Goal: Task Accomplishment & Management: Use online tool/utility

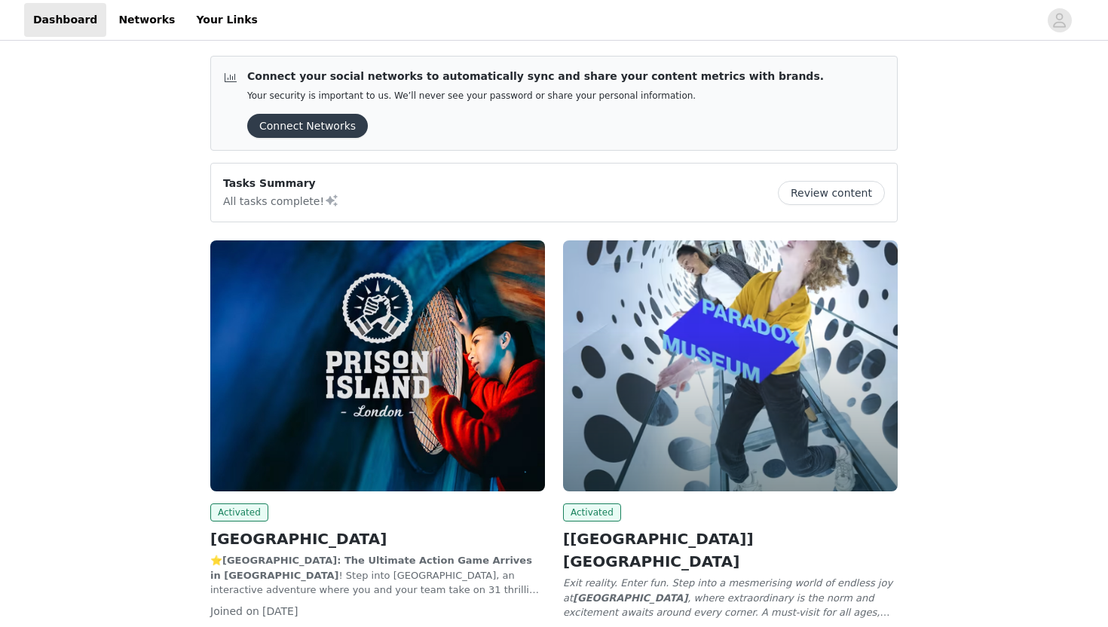
click at [359, 424] on img at bounding box center [377, 366] width 335 height 251
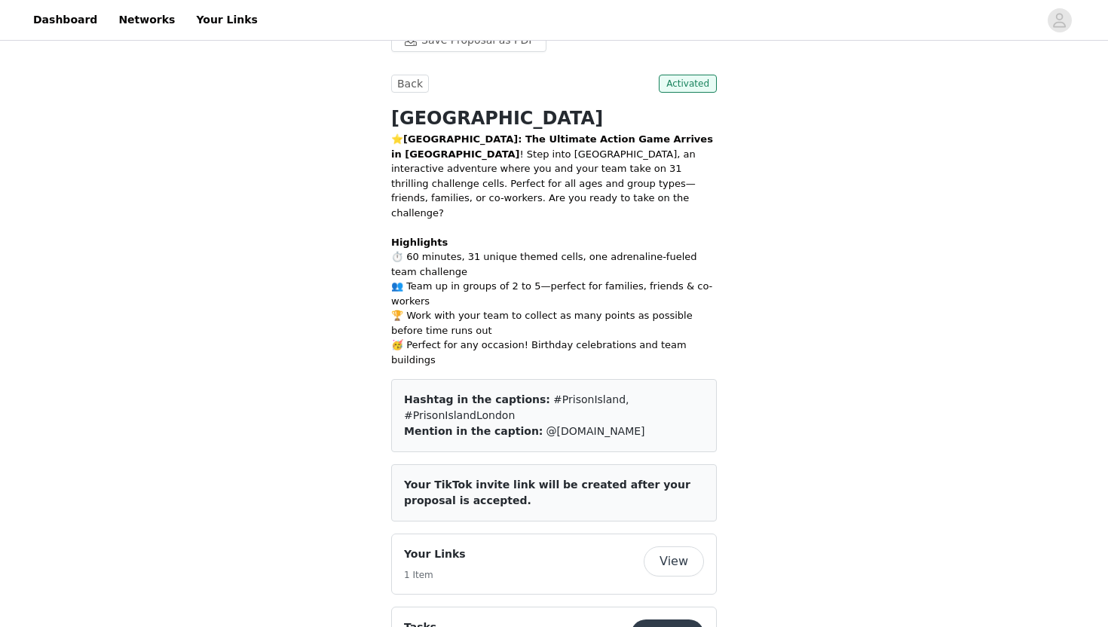
scroll to position [253, 0]
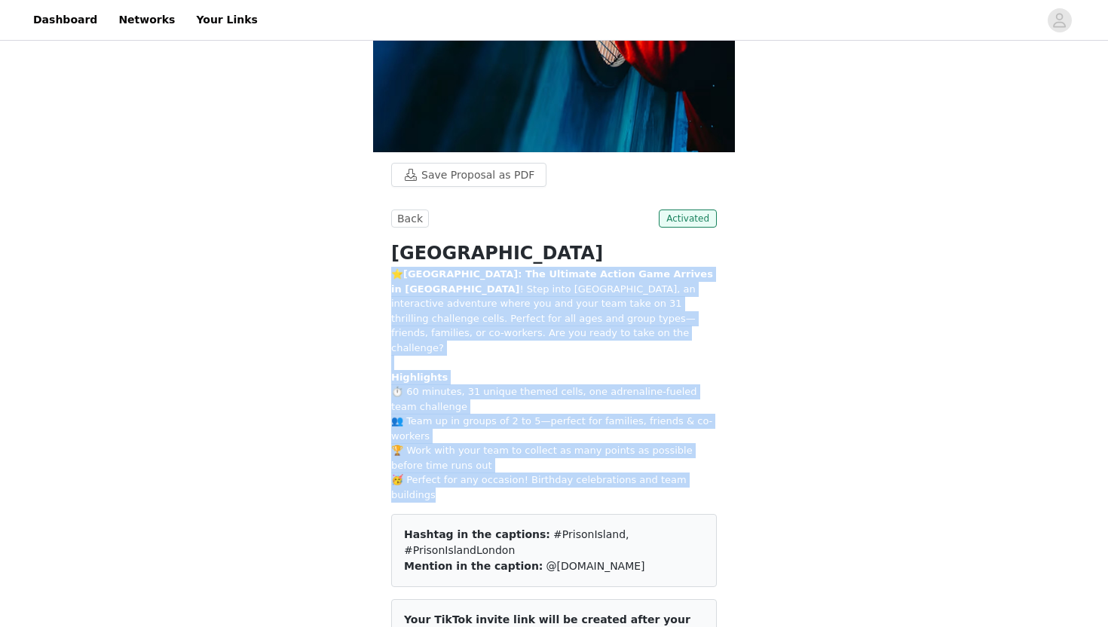
drag, startPoint x: 717, startPoint y: 471, endPoint x: 386, endPoint y: 274, distance: 385.1
copy p "⭐ [GEOGRAPHIC_DATA]: The Ultimate Action Game Arrives in [GEOGRAPHIC_DATA] ! St…"
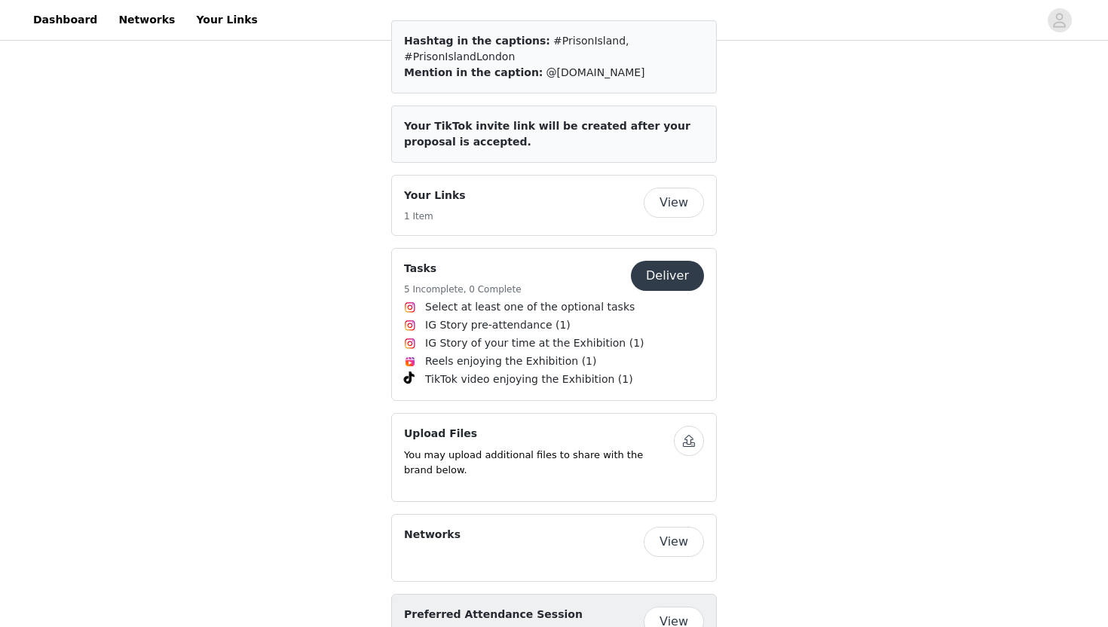
scroll to position [770, 0]
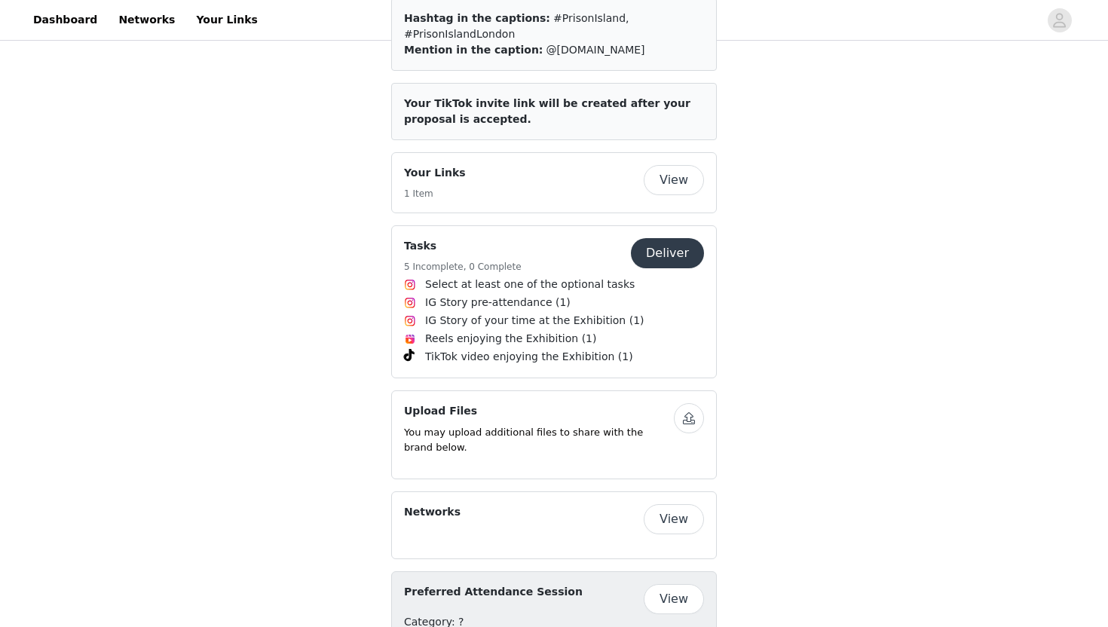
click at [583, 349] on span "TikTok video enjoying the Exhibition (1)" at bounding box center [529, 357] width 208 height 16
